Goal: Find specific page/section: Find specific page/section

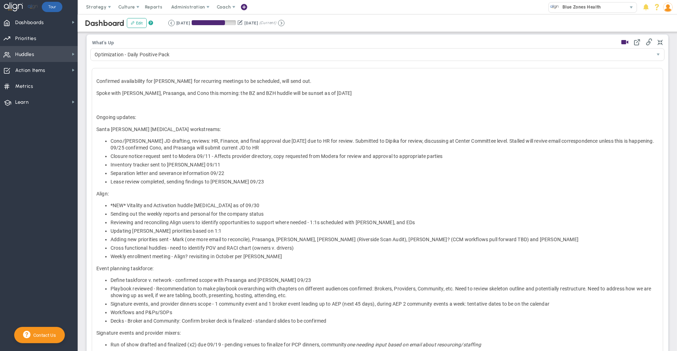
click at [53, 57] on span "Huddles Huddles" at bounding box center [39, 54] width 78 height 16
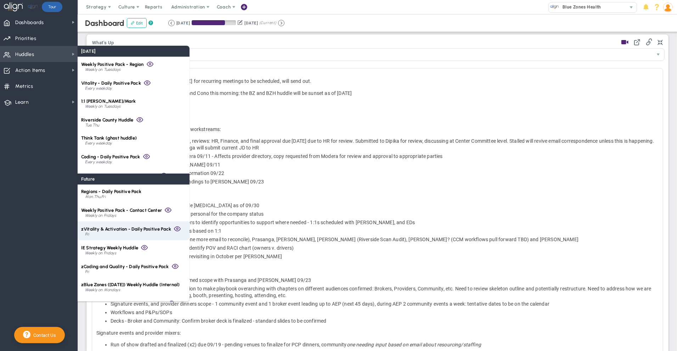
click at [135, 232] on div "Fri" at bounding box center [135, 234] width 101 height 4
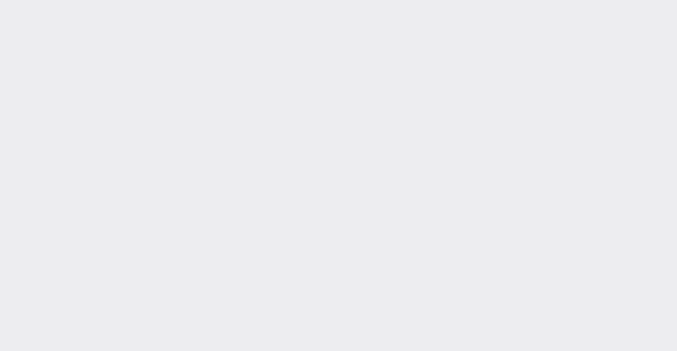
type input "[DATE]"
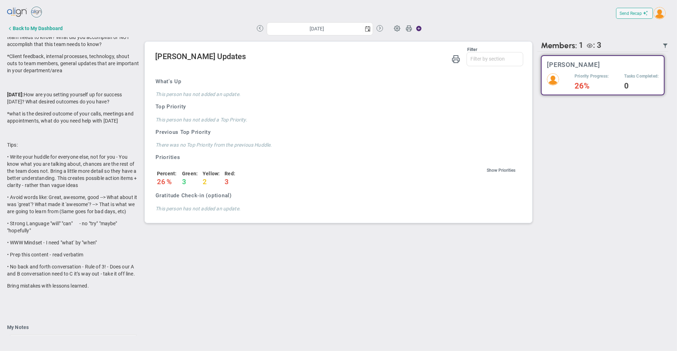
scroll to position [141, 0]
click at [259, 29] on button at bounding box center [260, 28] width 6 height 6
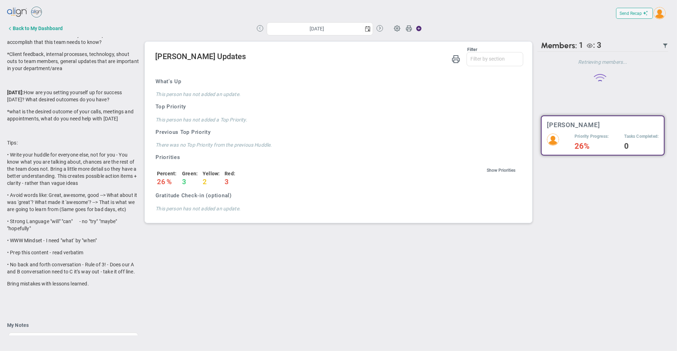
click at [260, 26] on button at bounding box center [260, 28] width 6 height 6
click at [261, 29] on button at bounding box center [260, 28] width 6 height 6
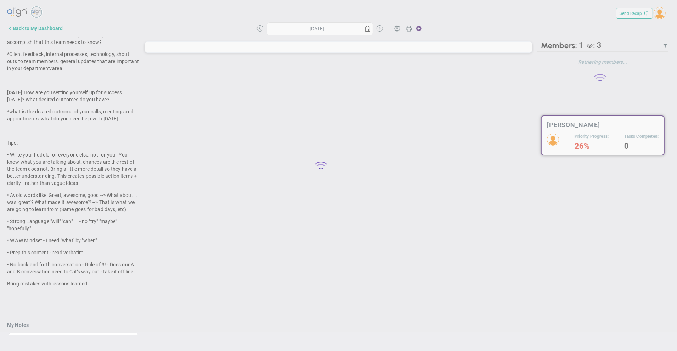
type input "[DATE]"
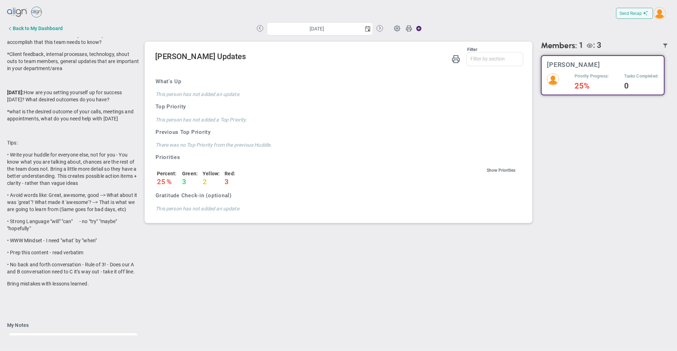
click at [8, 10] on img at bounding box center [17, 12] width 21 height 14
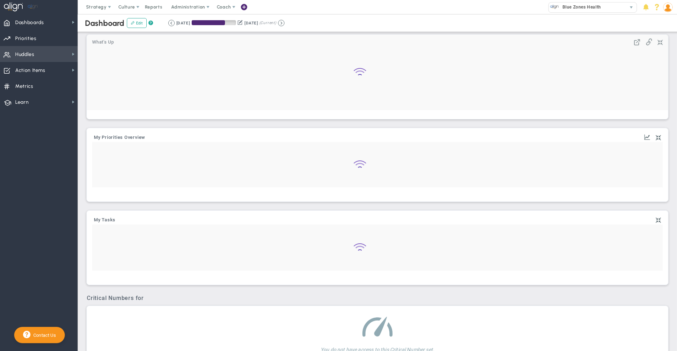
click at [55, 53] on span "Huddles Huddles" at bounding box center [39, 54] width 78 height 16
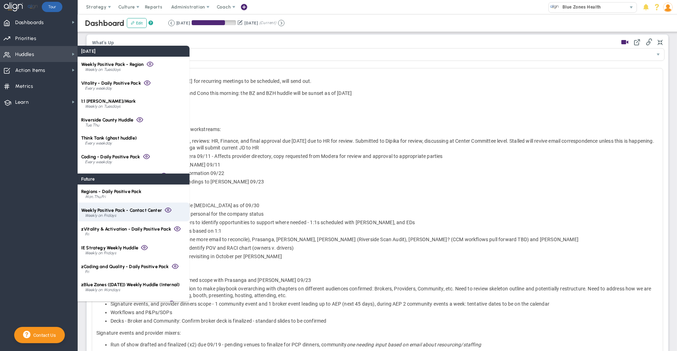
scroll to position [12, 0]
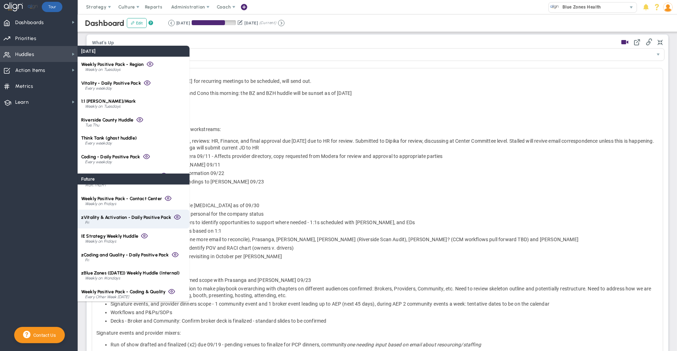
click at [109, 220] on span "zVitality & Activation - Daily Positive Pack" at bounding box center [126, 217] width 90 height 5
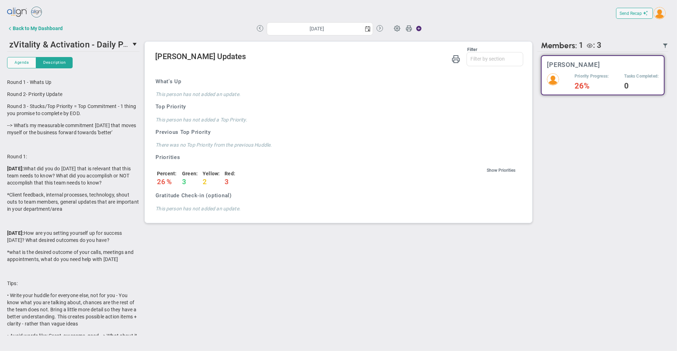
drag, startPoint x: 603, startPoint y: 63, endPoint x: 550, endPoint y: 63, distance: 53.5
click at [547, 63] on div "[PERSON_NAME]" at bounding box center [603, 64] width 112 height 7
copy h3 "[PERSON_NAME]"
click at [129, 41] on span "zVitality & Activation - Daily Positive Pack" at bounding box center [89, 44] width 161 height 11
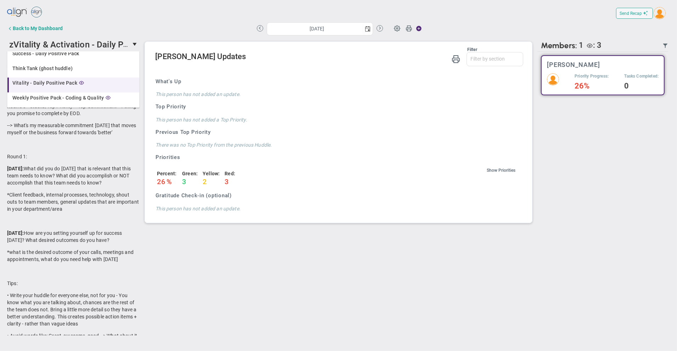
scroll to position [112, 0]
click at [41, 79] on span "Vitality - Daily Positive Pack" at bounding box center [44, 79] width 65 height 5
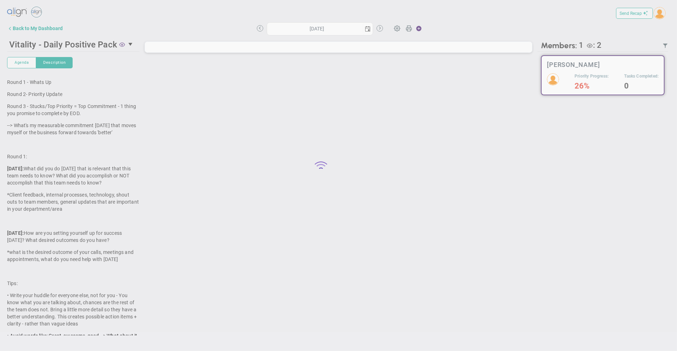
type input "[DATE]"
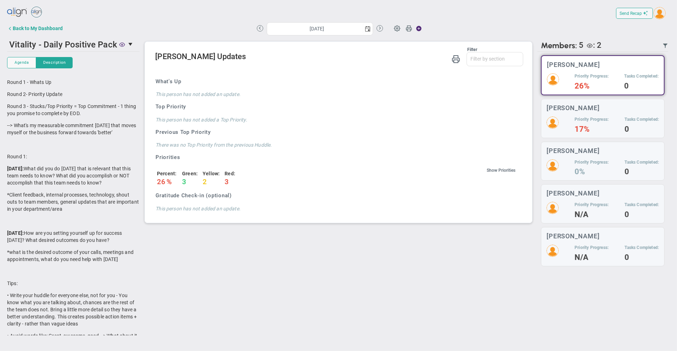
click at [660, 11] on img at bounding box center [659, 13] width 12 height 12
drag, startPoint x: 645, startPoint y: 85, endPoint x: 634, endPoint y: 82, distance: 10.9
click at [645, 85] on span "Sign Out" at bounding box center [650, 85] width 54 height 14
